Goal: Transaction & Acquisition: Purchase product/service

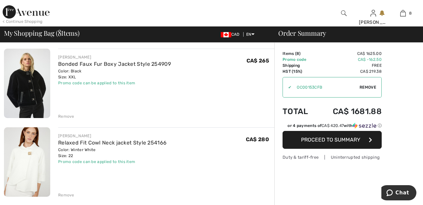
scroll to position [525, 0]
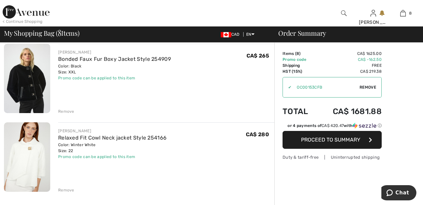
click at [68, 108] on div "Remove" at bounding box center [66, 111] width 16 height 6
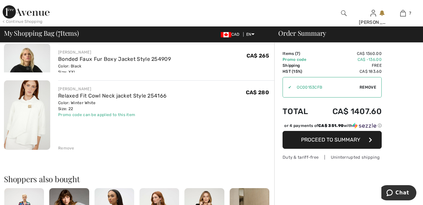
click at [72, 107] on div "FRANK LYMAN Relaxed Fit Cowl Neck jacket Style 254166 Color: Winter White Size:…" at bounding box center [166, 115] width 216 height 71
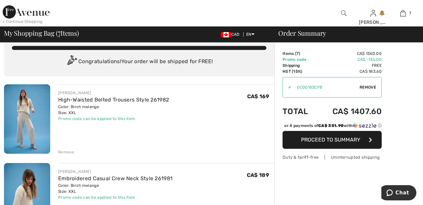
scroll to position [0, 0]
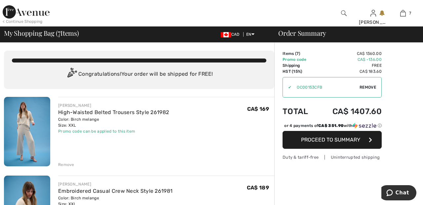
click at [345, 12] on img at bounding box center [344, 13] width 6 height 8
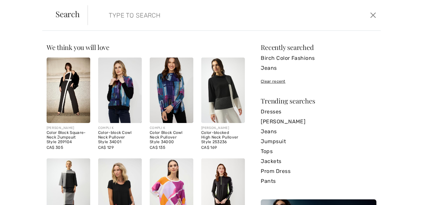
click at [383, 57] on div "Sorry, no results found for " " Some helpful tips for your search: Double check…" at bounding box center [211, 118] width 423 height 174
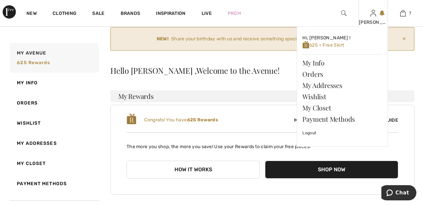
click at [372, 17] on img at bounding box center [374, 13] width 6 height 8
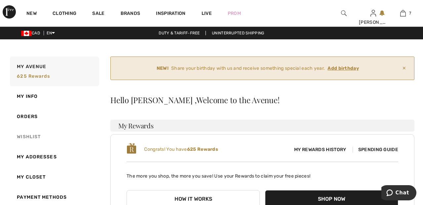
click at [34, 133] on link "Wishlist" at bounding box center [54, 137] width 91 height 20
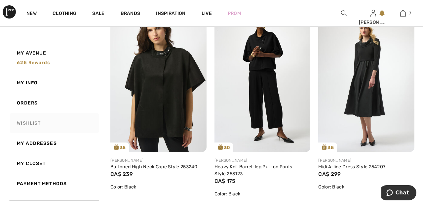
scroll to position [1179, 0]
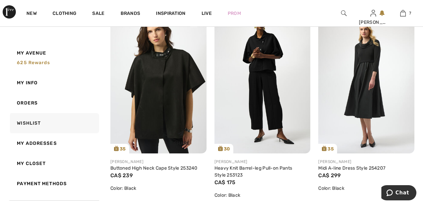
click at [169, 97] on img at bounding box center [158, 82] width 96 height 144
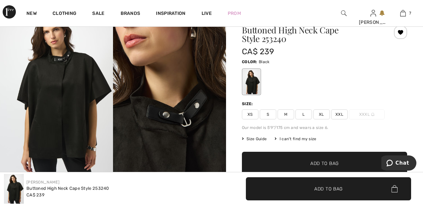
click at [339, 113] on span "XXL" at bounding box center [339, 114] width 17 height 10
click at [344, 159] on span "✔ Added to Bag Add to Bag" at bounding box center [324, 163] width 165 height 23
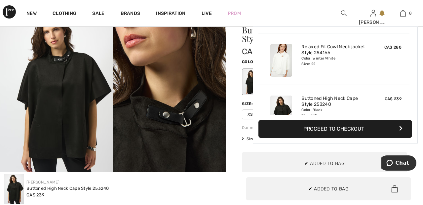
scroll to position [330, 0]
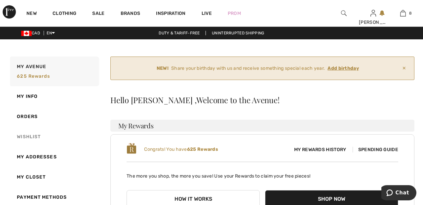
click at [31, 138] on link "Wishlist" at bounding box center [54, 137] width 91 height 20
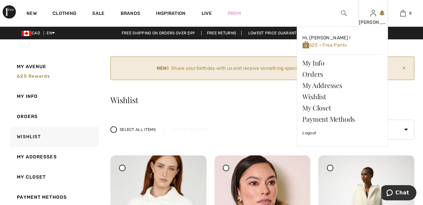
click at [373, 16] on img at bounding box center [374, 13] width 6 height 8
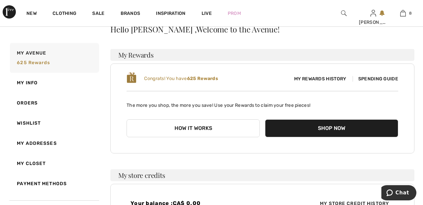
scroll to position [71, 0]
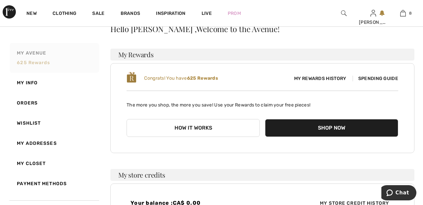
click at [41, 60] on span "625 rewards" at bounding box center [33, 63] width 33 height 6
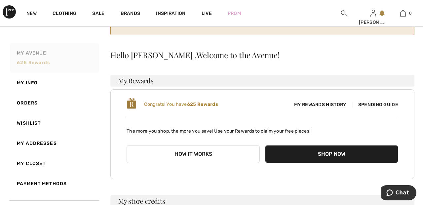
scroll to position [46, 0]
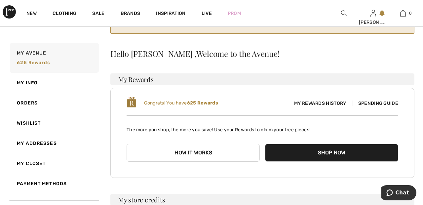
click at [382, 103] on span "Spending Guide" at bounding box center [376, 104] width 46 height 6
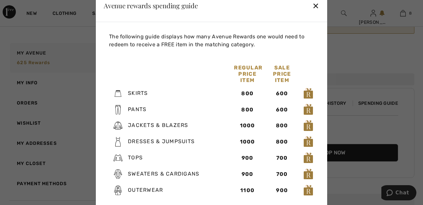
click at [315, 12] on div "✕" at bounding box center [316, 5] width 7 height 14
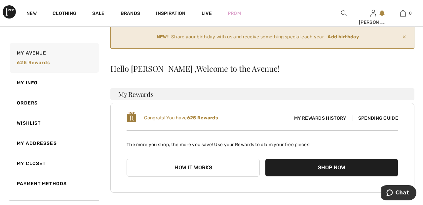
scroll to position [0, 0]
